Goal: Navigation & Orientation: Find specific page/section

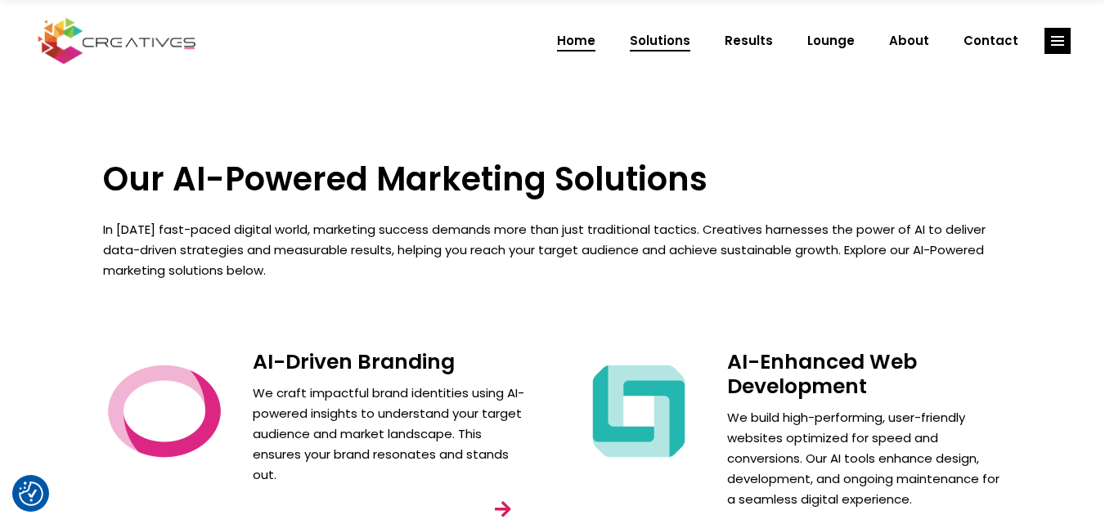
click at [596, 34] on span "Home" at bounding box center [576, 41] width 38 height 43
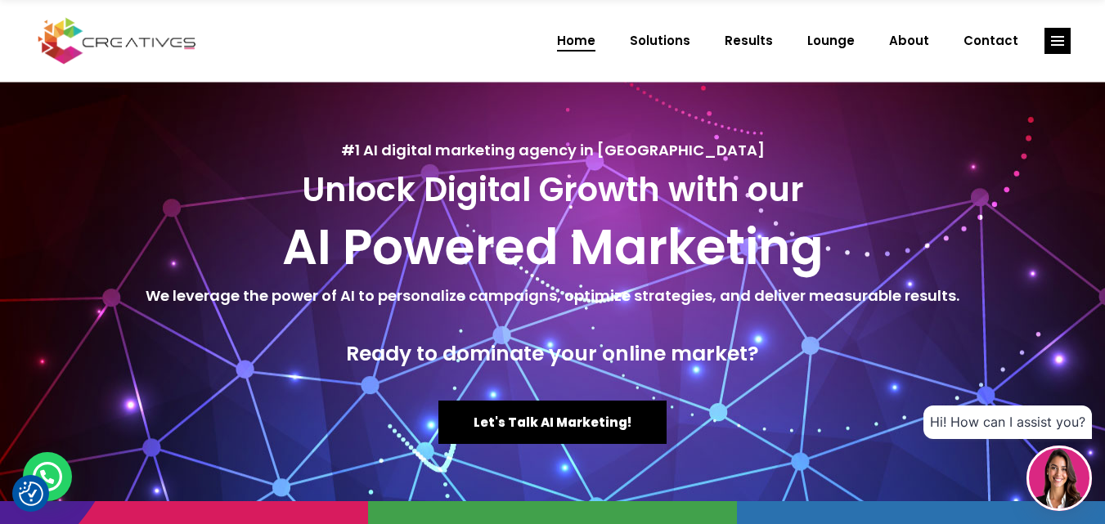
click at [340, 18] on div "Home Solutions Results Lounge About Contact" at bounding box center [552, 41] width 1105 height 82
click at [422, 64] on div "Home Solutions Results Lounge About Contact" at bounding box center [552, 41] width 1105 height 82
click at [664, 44] on span "Solutions" at bounding box center [660, 41] width 61 height 43
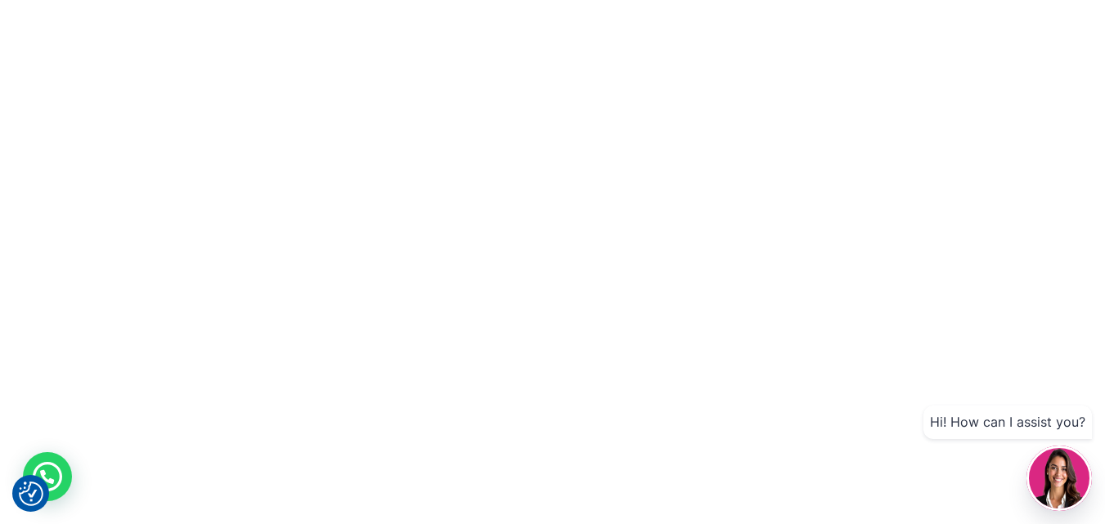
click at [590, 45] on div at bounding box center [552, 262] width 1105 height 524
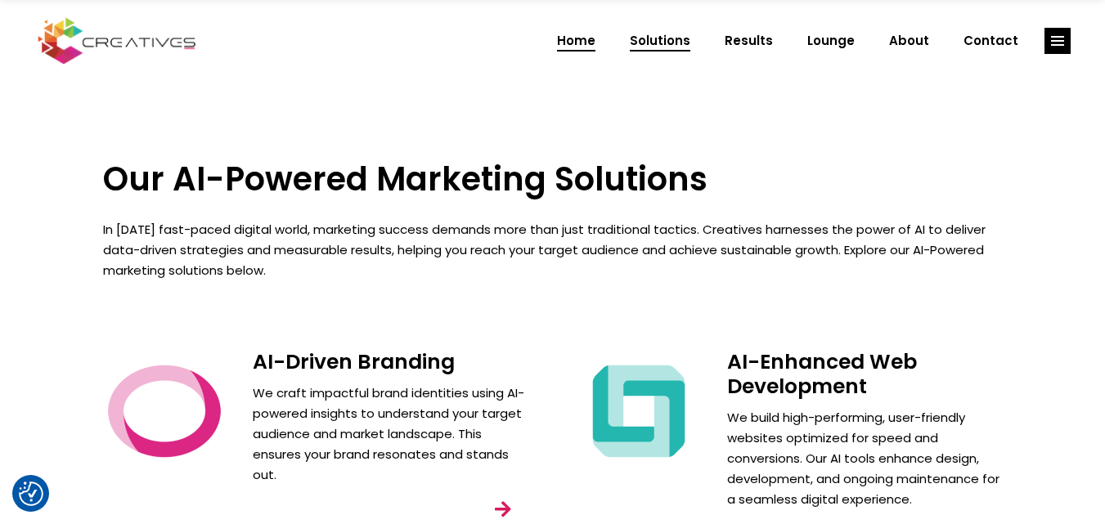
click at [596, 42] on span "Home" at bounding box center [576, 41] width 38 height 43
